Goal: Information Seeking & Learning: Learn about a topic

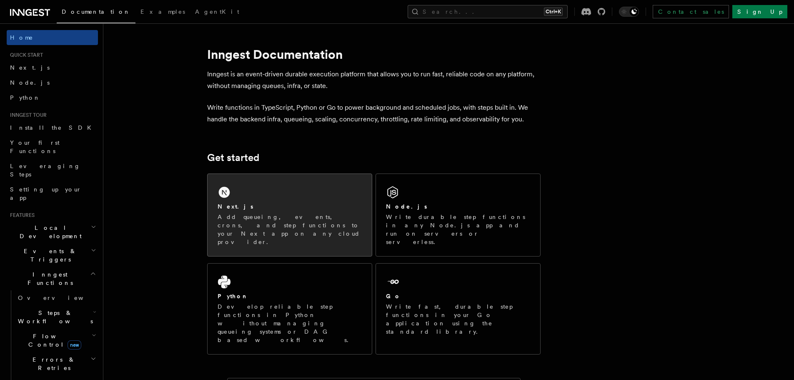
click at [283, 218] on p "Add queueing, events, crons, and step functions to your Next app on any cloud p…" at bounding box center [290, 229] width 144 height 33
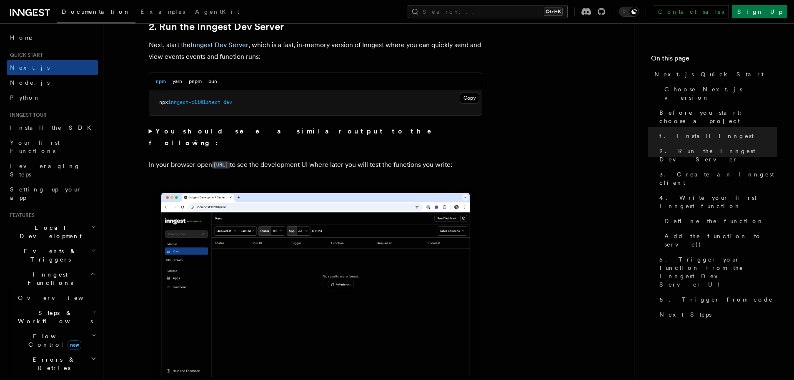
scroll to position [500, 0]
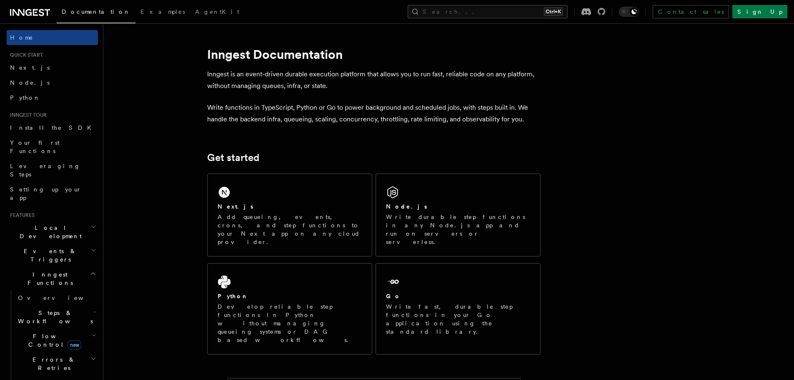
click at [50, 270] on span "Inngest Functions" at bounding box center [48, 278] width 83 height 17
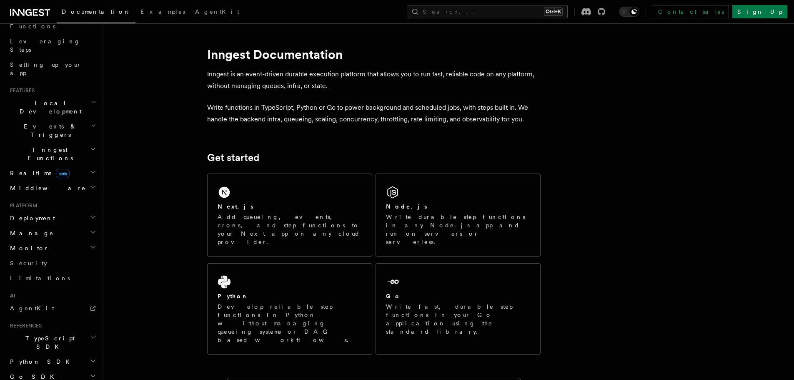
scroll to position [125, 0]
click at [65, 165] on h2 "Realtime new" at bounding box center [52, 172] width 91 height 15
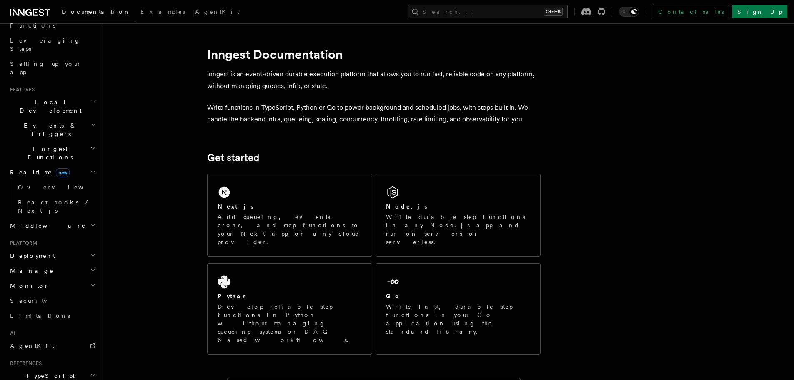
click at [65, 165] on h2 "Realtime new" at bounding box center [52, 172] width 91 height 15
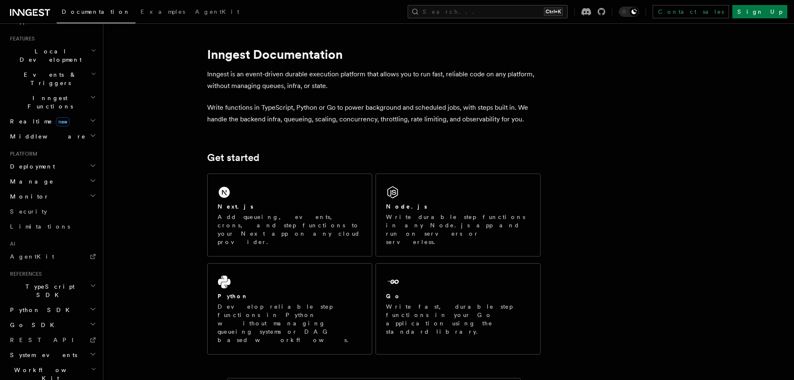
scroll to position [182, 0]
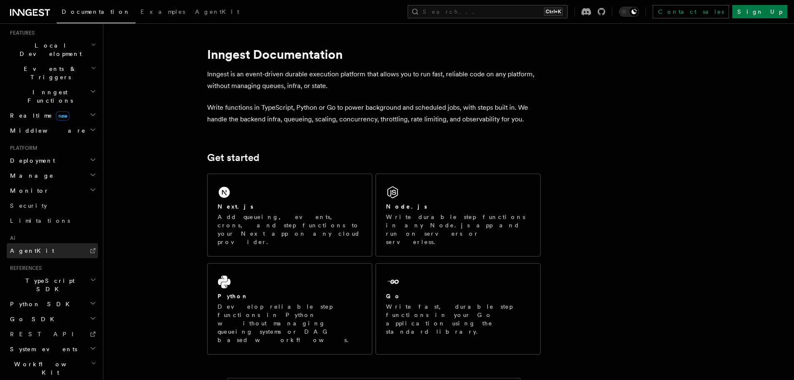
click at [47, 243] on link "AgentKit" at bounding box center [52, 250] width 91 height 15
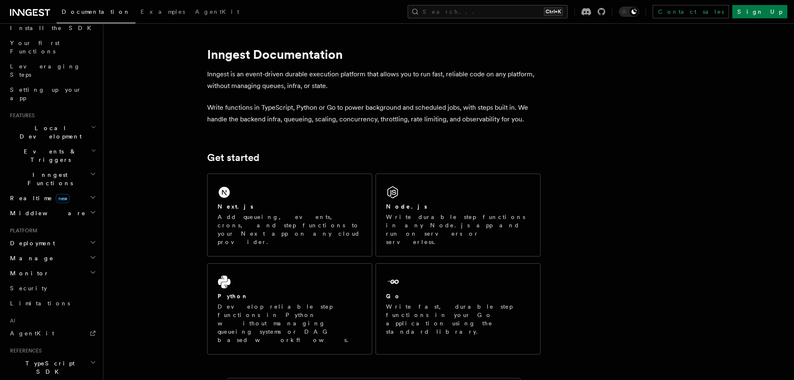
scroll to position [99, 0]
click at [80, 145] on h2 "Events & Triggers" at bounding box center [52, 156] width 91 height 23
click at [74, 168] on h2 "Inngest Functions" at bounding box center [52, 179] width 91 height 23
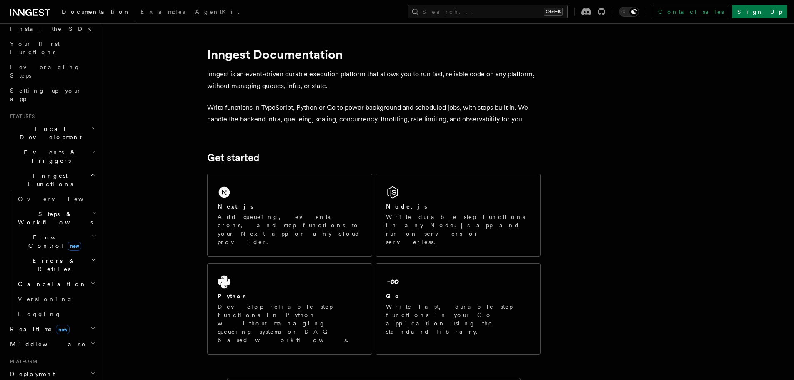
click at [74, 168] on h2 "Inngest Functions" at bounding box center [52, 179] width 91 height 23
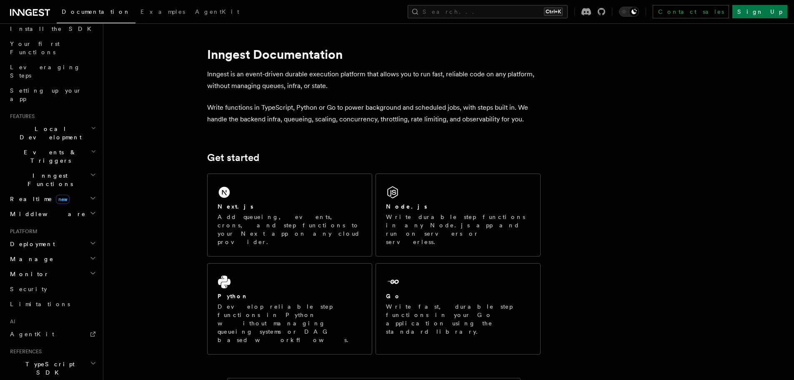
click at [65, 251] on h2 "Manage" at bounding box center [52, 258] width 91 height 15
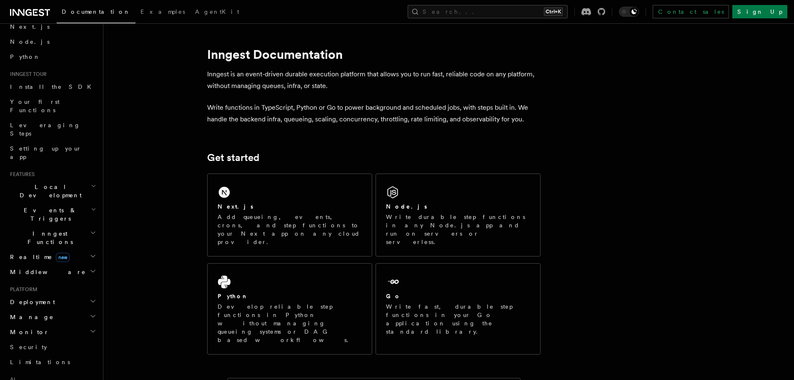
scroll to position [0, 0]
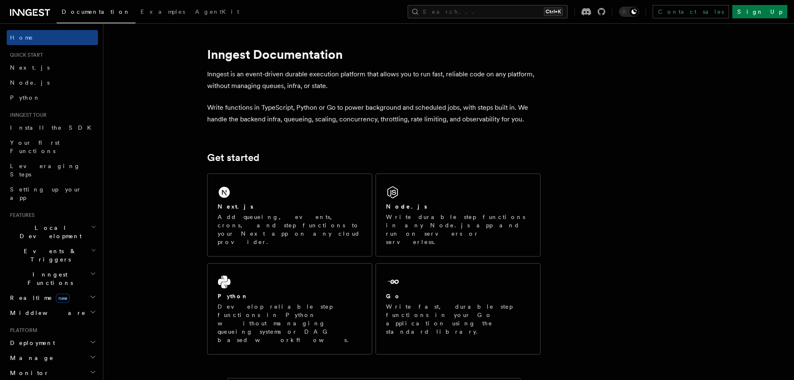
click at [65, 243] on h2 "Events & Triggers" at bounding box center [52, 254] width 91 height 23
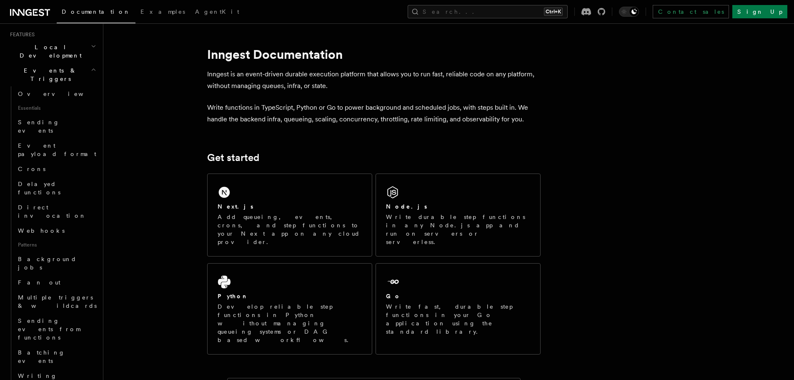
scroll to position [125, 0]
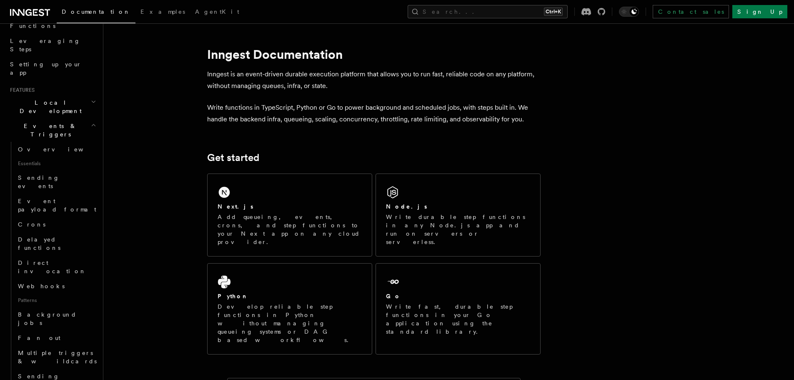
click at [55, 118] on h2 "Events & Triggers" at bounding box center [52, 129] width 91 height 23
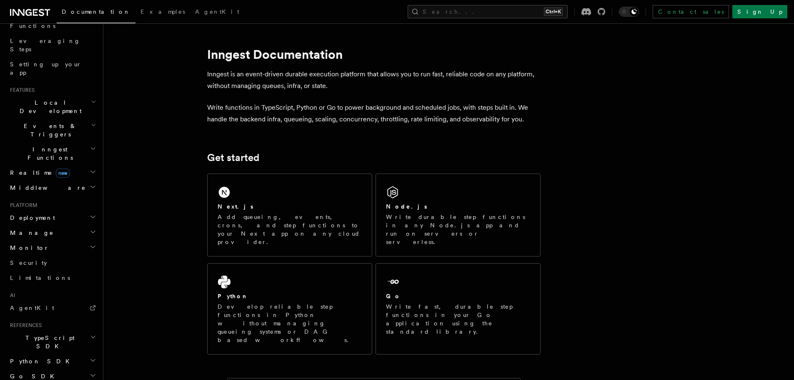
click at [51, 145] on span "Inngest Functions" at bounding box center [48, 153] width 83 height 17
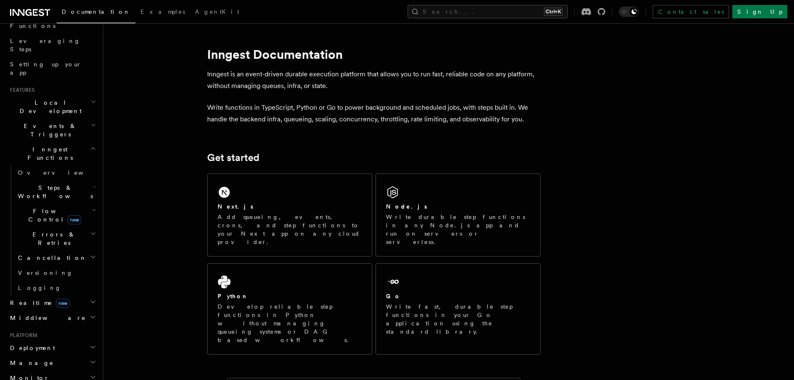
click at [54, 145] on span "Inngest Functions" at bounding box center [48, 153] width 83 height 17
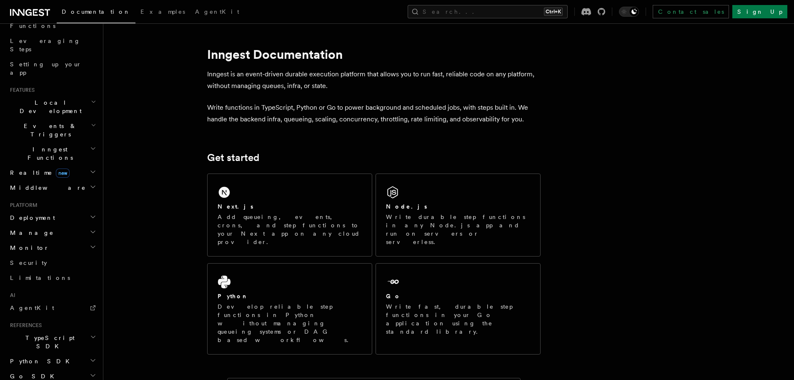
click at [52, 165] on h2 "Realtime new" at bounding box center [52, 172] width 91 height 15
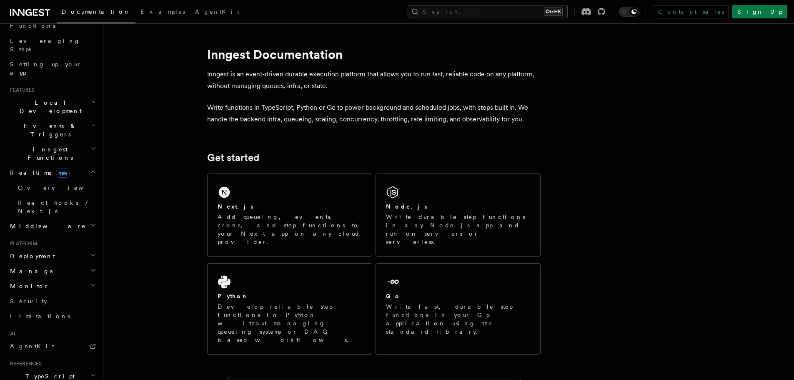
click at [52, 165] on h2 "Realtime new" at bounding box center [52, 172] width 91 height 15
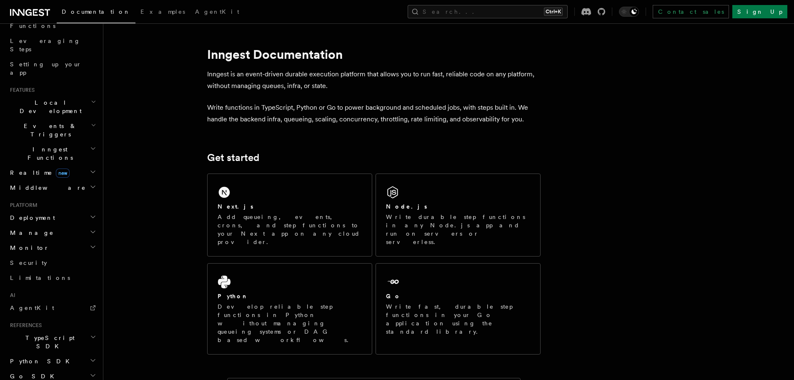
click at [51, 180] on h2 "Middleware" at bounding box center [52, 187] width 91 height 15
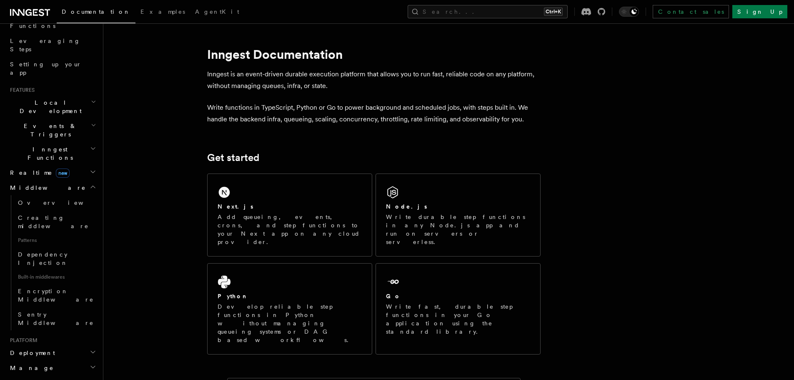
click at [60, 180] on h2 "Middleware" at bounding box center [52, 187] width 91 height 15
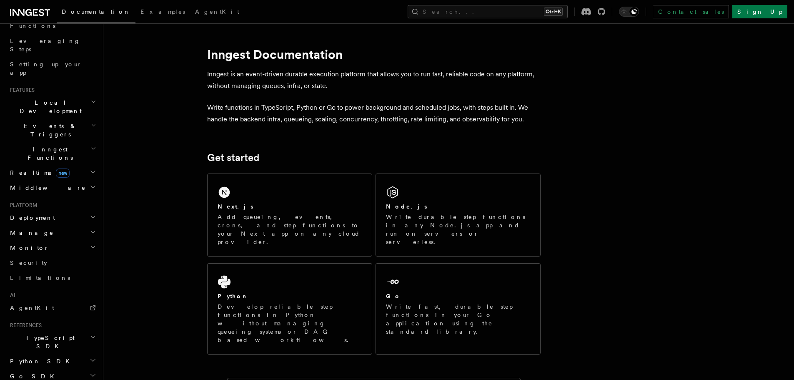
click at [56, 210] on h2 "Deployment" at bounding box center [52, 217] width 91 height 15
click at [58, 210] on h2 "Deployment" at bounding box center [52, 217] width 91 height 15
click at [56, 225] on h2 "Manage" at bounding box center [52, 232] width 91 height 15
click at [50, 225] on h2 "Manage" at bounding box center [52, 232] width 91 height 15
click at [48, 240] on h2 "Monitor" at bounding box center [52, 247] width 91 height 15
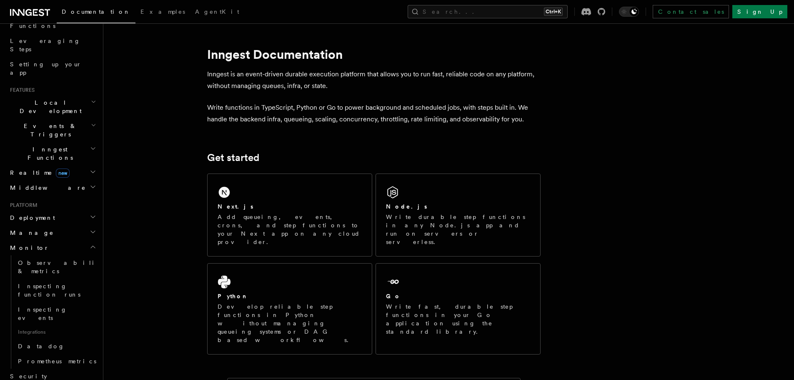
click at [48, 240] on h2 "Monitor" at bounding box center [52, 247] width 91 height 15
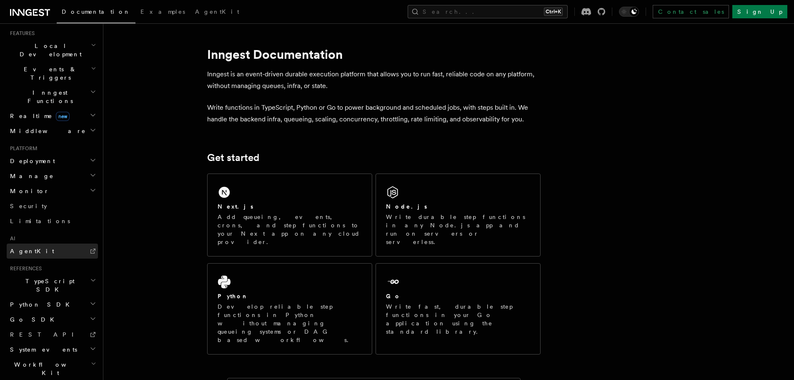
scroll to position [182, 0]
click at [57, 123] on h2 "Middleware" at bounding box center [52, 130] width 91 height 15
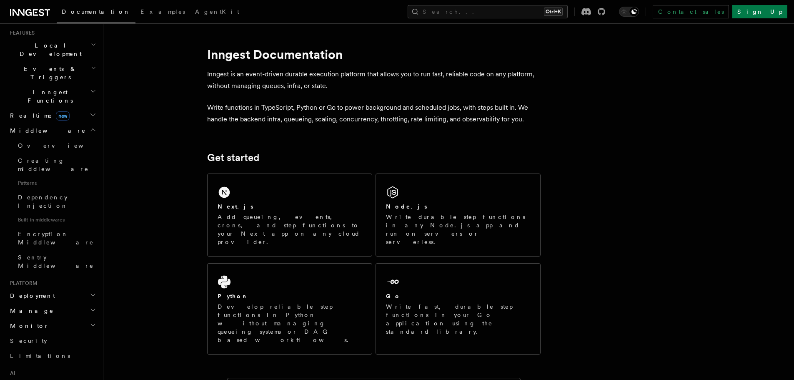
click at [67, 123] on h2 "Middleware" at bounding box center [52, 130] width 91 height 15
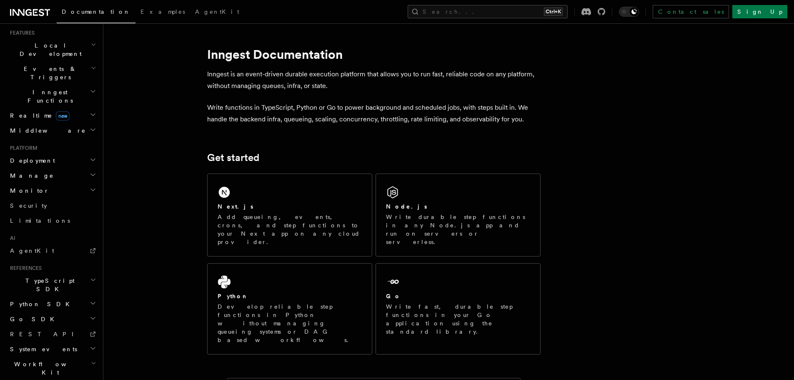
click at [69, 153] on h2 "Deployment" at bounding box center [52, 160] width 91 height 15
click at [65, 183] on h2 "Monitor" at bounding box center [52, 190] width 91 height 15
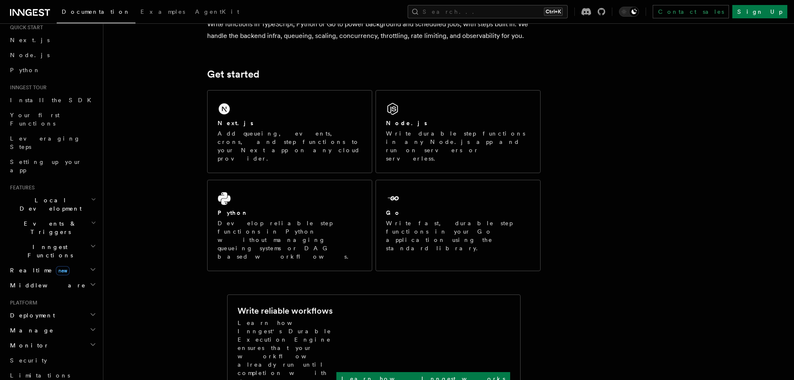
scroll to position [0, 0]
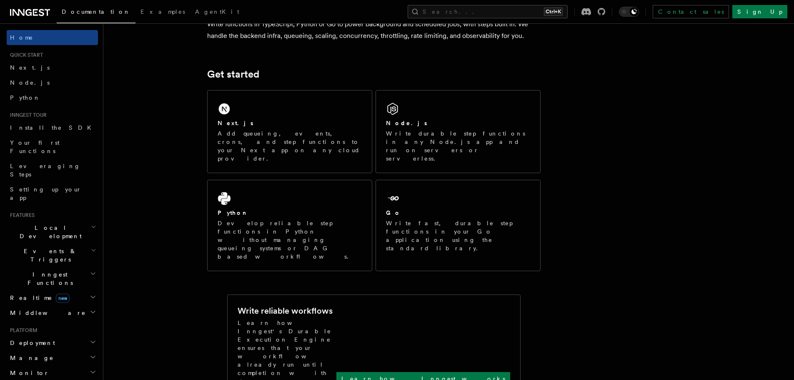
click at [71, 220] on h2 "Local Development" at bounding box center [52, 231] width 91 height 23
click at [69, 267] on h2 "Inngest Functions" at bounding box center [52, 278] width 91 height 23
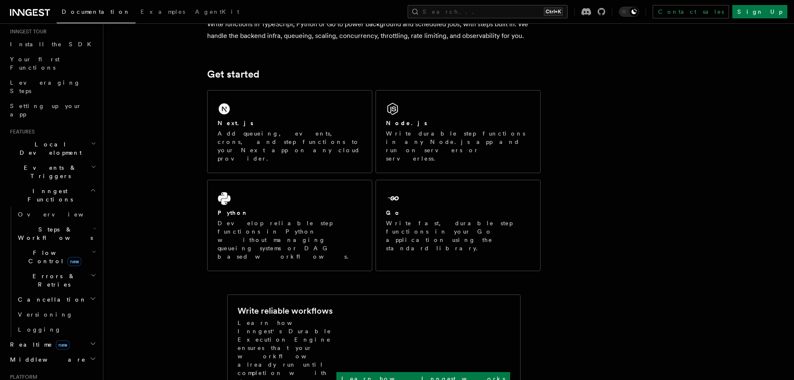
click at [77, 222] on h2 "Steps & Workflows" at bounding box center [56, 233] width 83 height 23
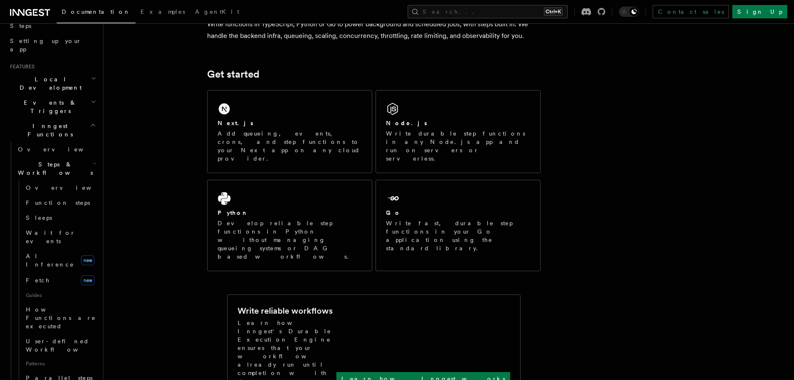
scroll to position [167, 0]
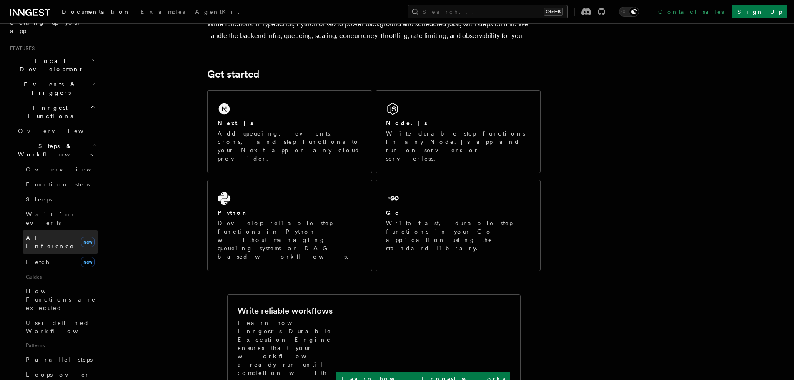
click at [58, 230] on link "AI Inference new" at bounding box center [60, 241] width 75 height 23
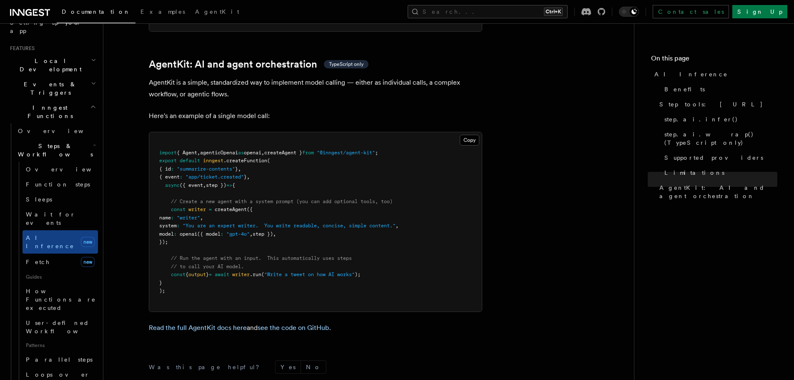
scroll to position [2429, 0]
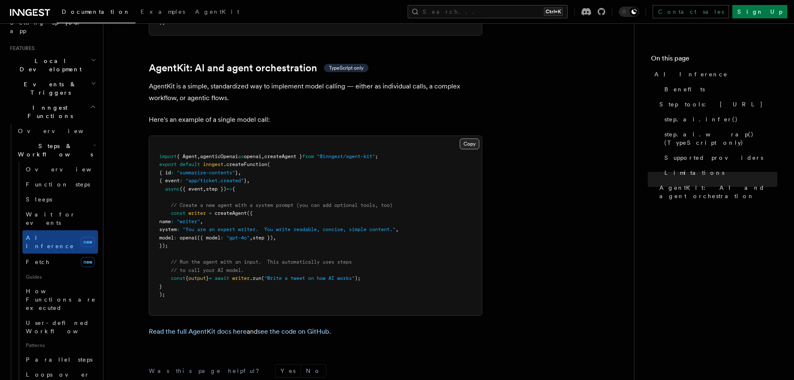
click at [465, 138] on button "Copy Copied" at bounding box center [470, 143] width 20 height 11
drag, startPoint x: 222, startPoint y: 188, endPoint x: 416, endPoint y: 188, distance: 194.3
click at [396, 226] on span ""You are an expert writer. You write readable, concise, simple content."" at bounding box center [289, 229] width 213 height 6
drag, startPoint x: 223, startPoint y: 201, endPoint x: 281, endPoint y: 199, distance: 58.4
click at [281, 199] on pre "import { Agent , agenticOpenai as openai , createAgent } from "@inngest/agent-k…" at bounding box center [315, 225] width 333 height 179
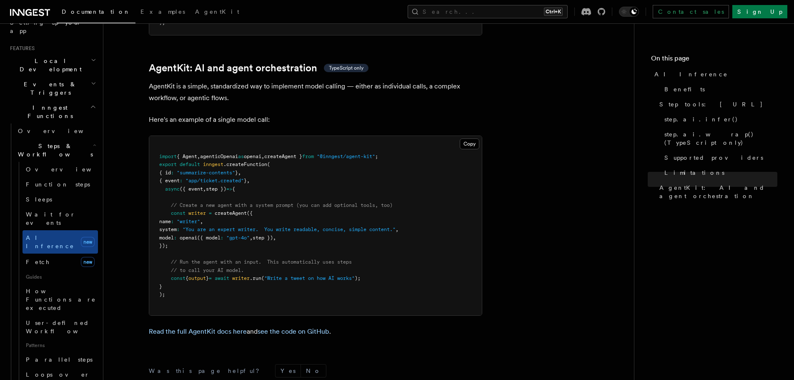
click at [280, 213] on pre "import { Agent , agenticOpenai as openai , createAgent } from "@inngest/agent-k…" at bounding box center [315, 225] width 333 height 179
drag, startPoint x: 174, startPoint y: 239, endPoint x: 367, endPoint y: 240, distance: 193.0
click at [361, 275] on span "const { output } = await writer .run ( "Write a tweet on how AI works" );" at bounding box center [259, 278] width 201 height 6
click at [379, 238] on pre "import { Agent , agenticOpenai as openai , createAgent } from "@inngest/agent-k…" at bounding box center [315, 225] width 333 height 179
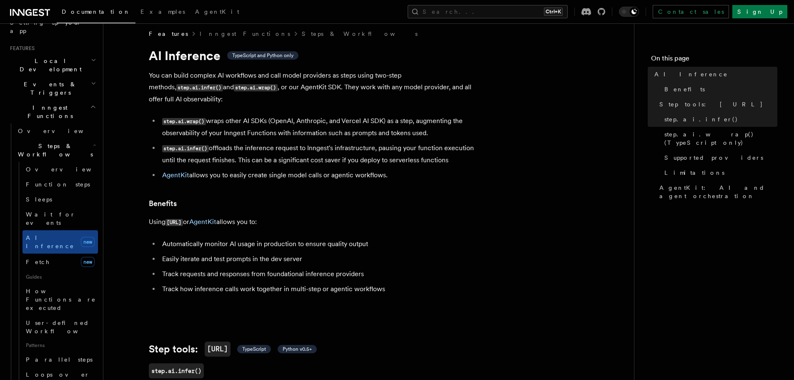
scroll to position [0, 0]
